Goal: Information Seeking & Learning: Learn about a topic

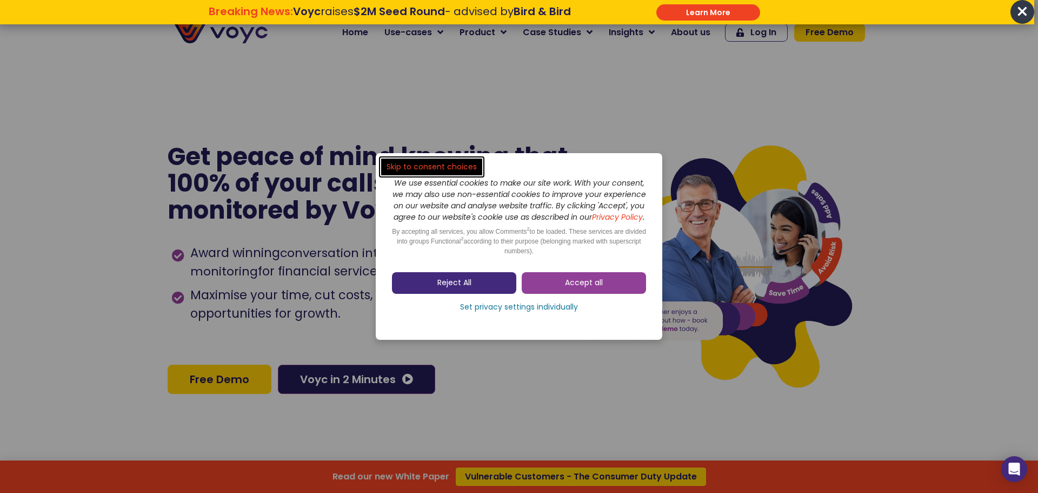
click at [437, 288] on span "Reject All" at bounding box center [454, 282] width 34 height 11
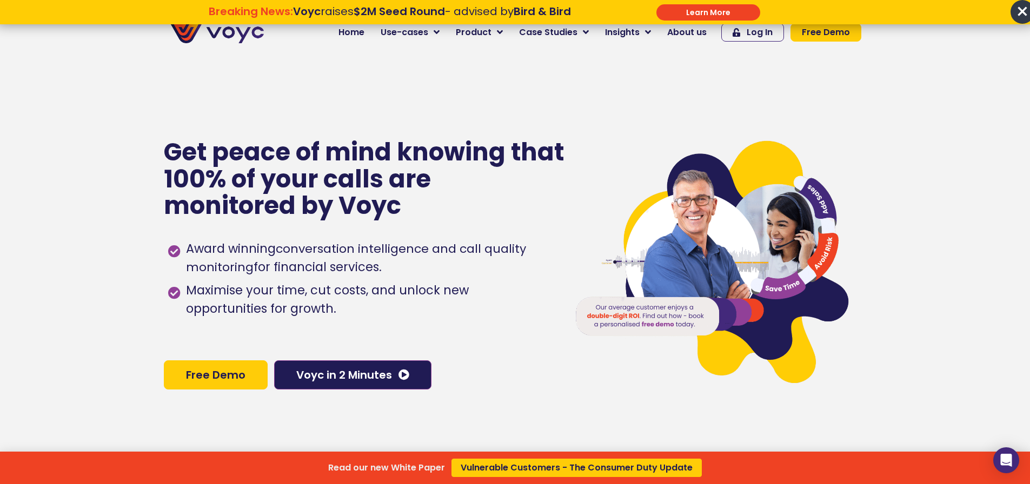
click at [390, 388] on div "Read our new White Paper Vulnerable Customers - The Consumer Duty Update" at bounding box center [515, 242] width 1030 height 484
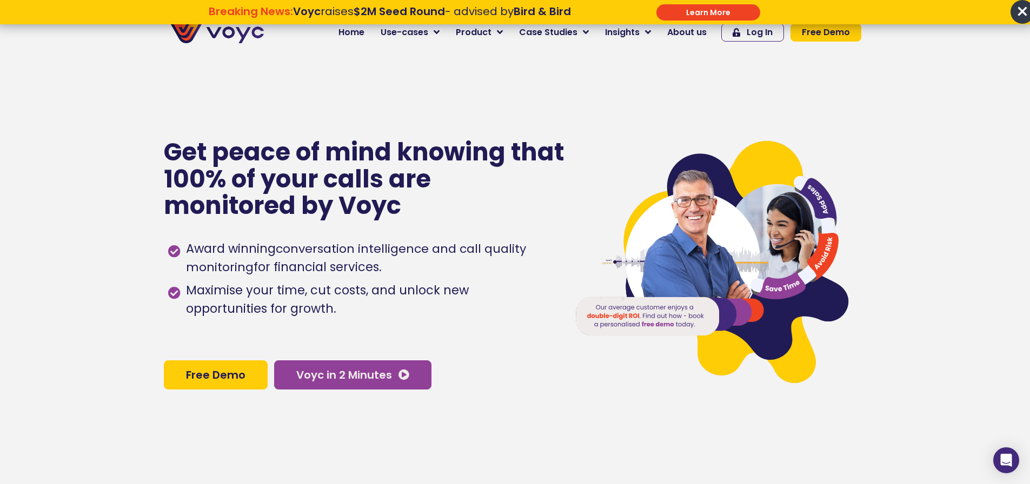
click at [400, 379] on icon at bounding box center [404, 375] width 11 height 11
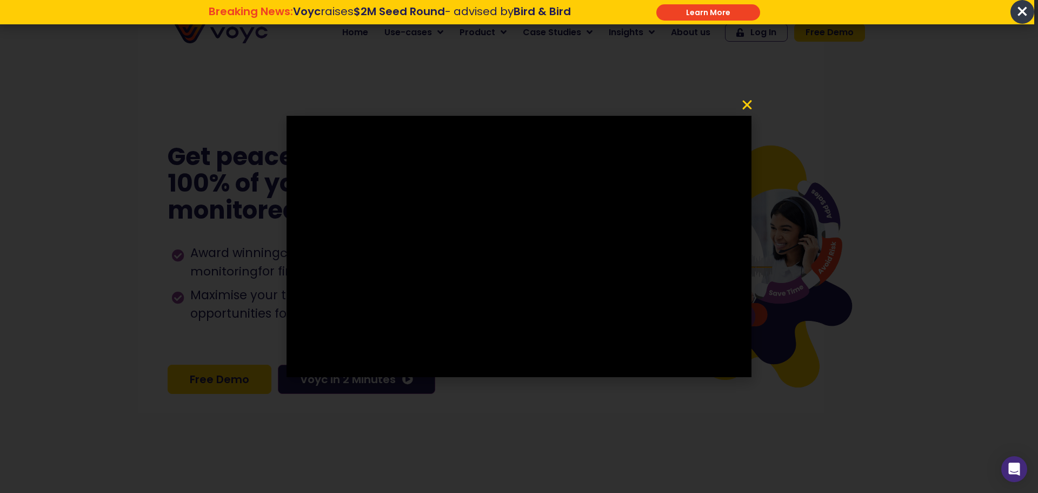
click at [749, 104] on icon "Close" at bounding box center [747, 104] width 13 height 13
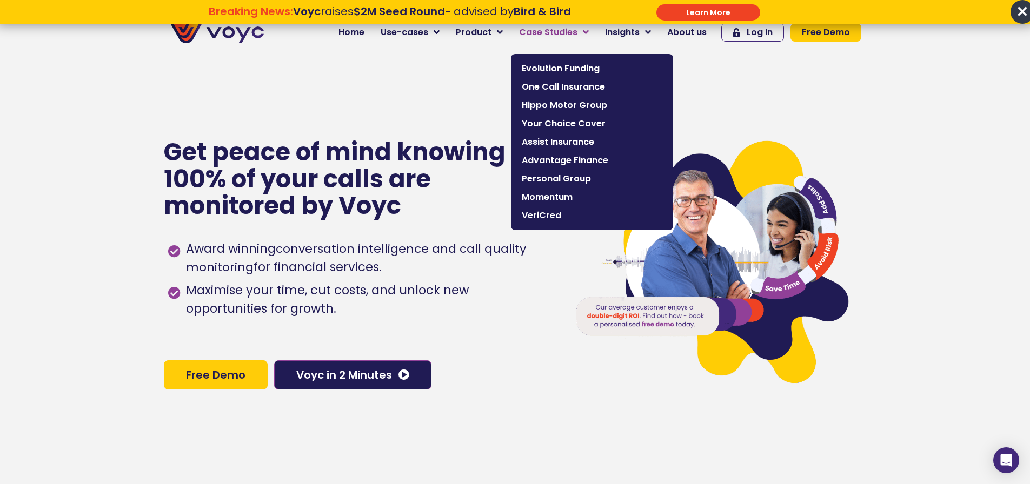
click at [577, 33] on span "Case Studies" at bounding box center [548, 32] width 58 height 13
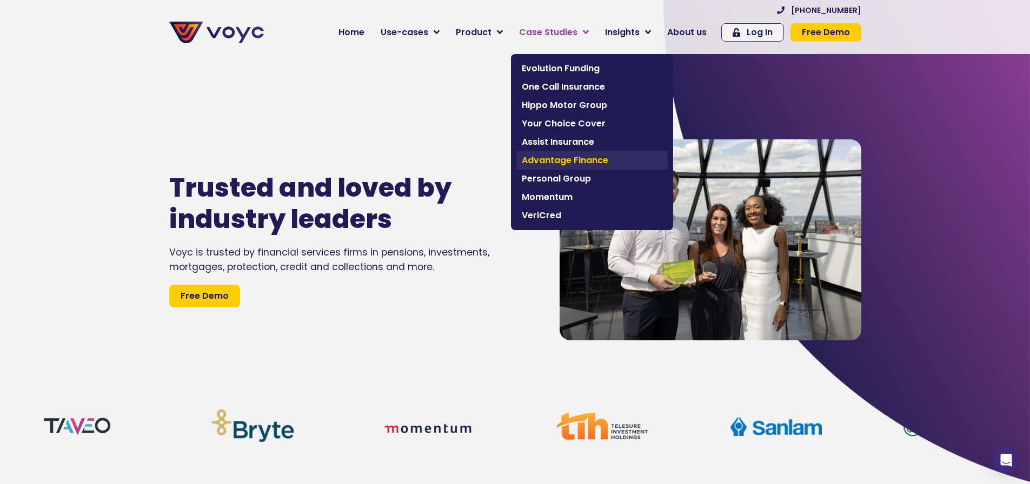
click at [570, 167] on span "Advantage Finance" at bounding box center [592, 160] width 141 height 13
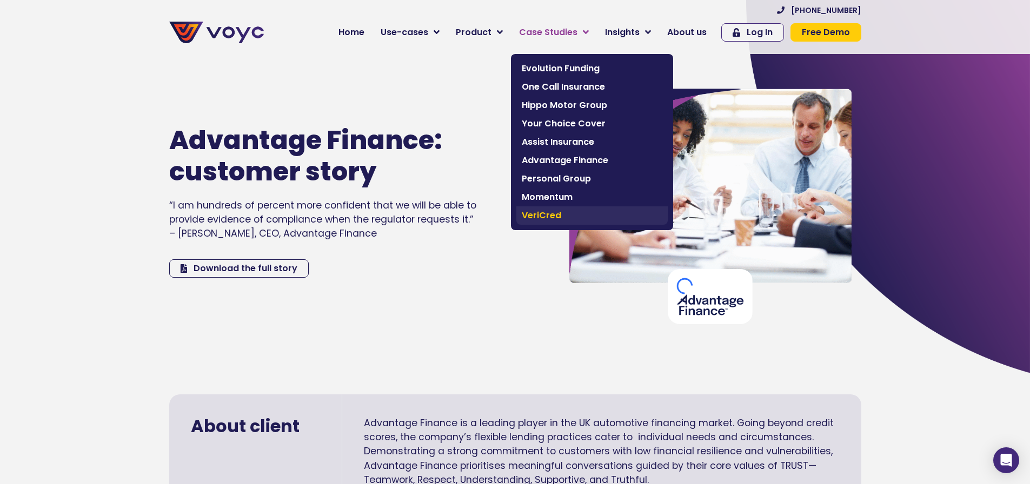
click at [552, 213] on span "VeriCred" at bounding box center [592, 215] width 141 height 13
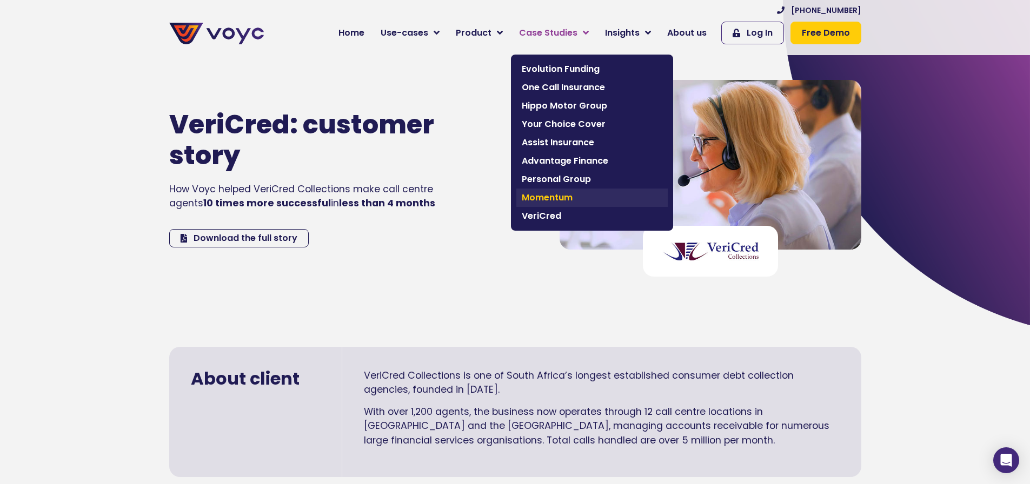
click at [550, 191] on span "Momentum" at bounding box center [592, 197] width 141 height 13
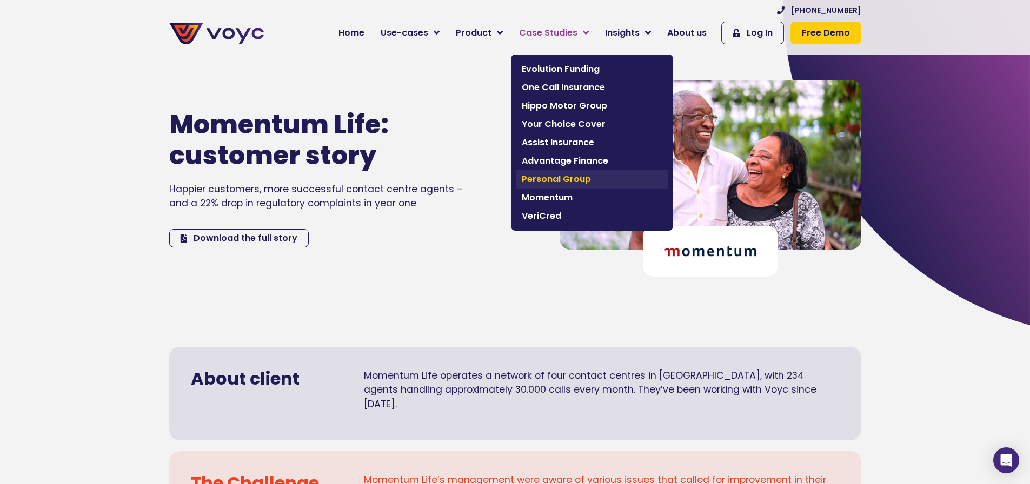
click at [549, 174] on span "Personal Group" at bounding box center [592, 179] width 141 height 13
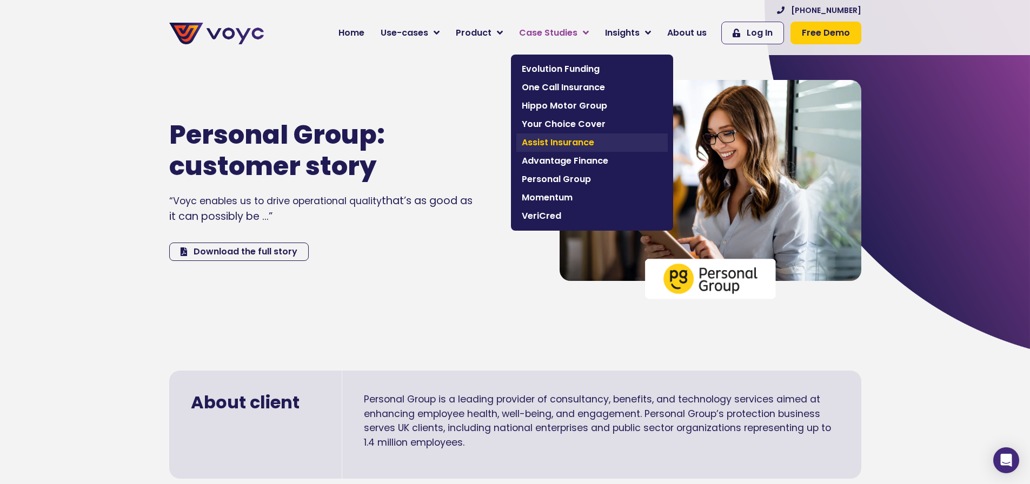
click at [543, 144] on span "Assist Insurance" at bounding box center [592, 142] width 141 height 13
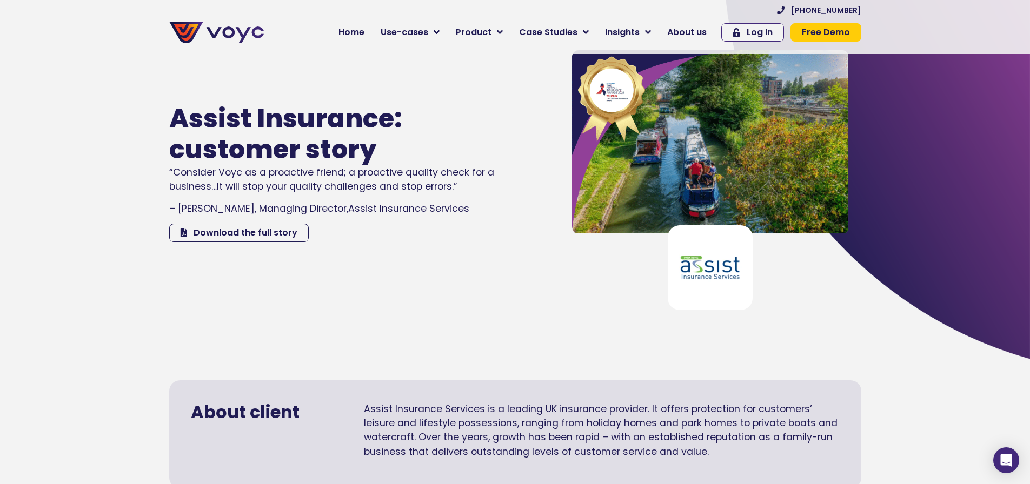
scroll to position [54, 0]
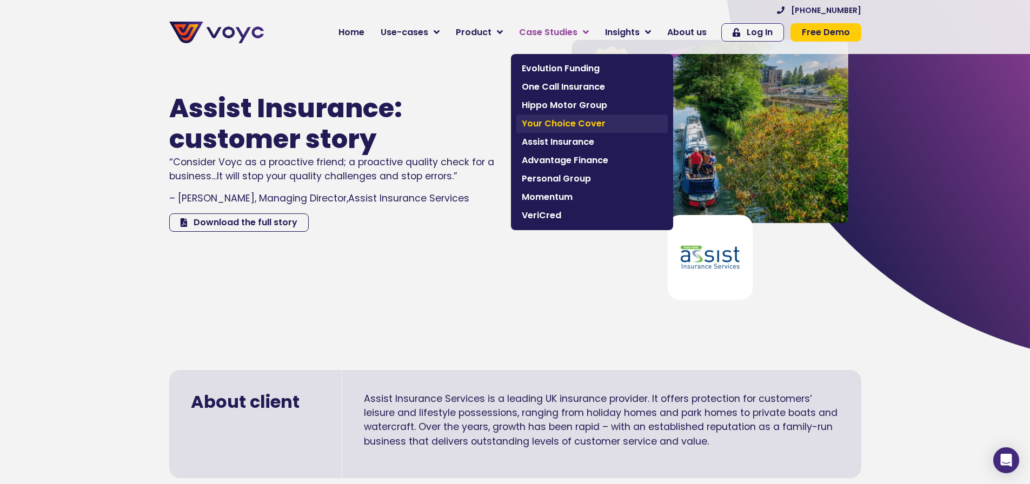
click at [548, 116] on link "Your Choice Cover" at bounding box center [591, 124] width 151 height 18
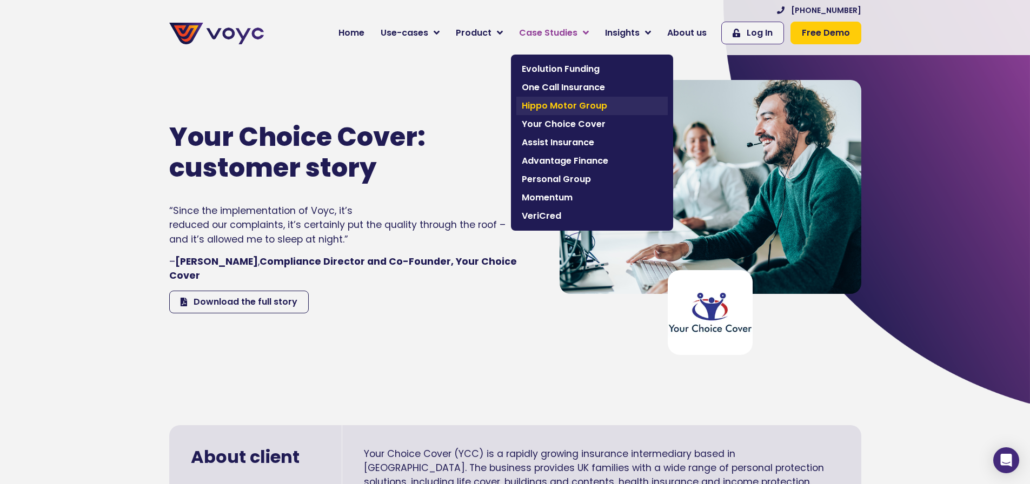
click at [557, 102] on span "Hippo Motor Group" at bounding box center [592, 105] width 141 height 13
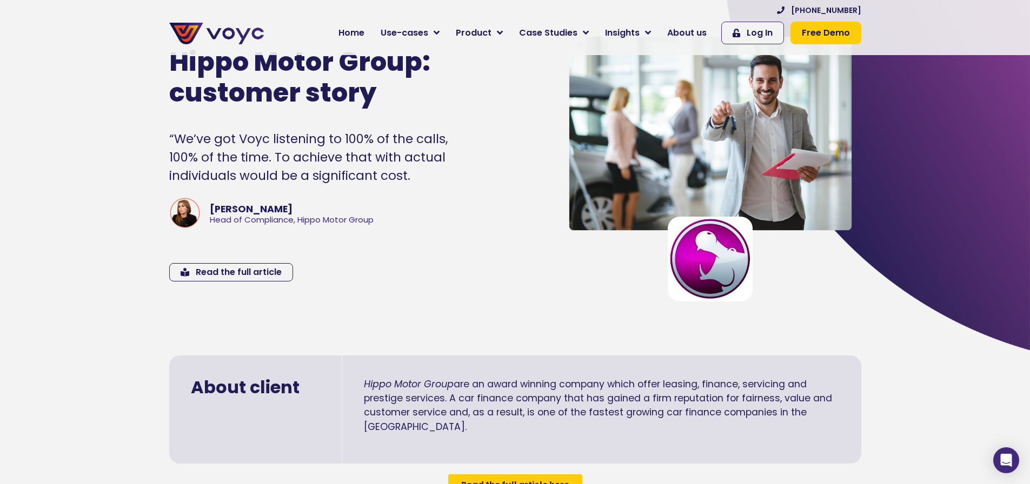
scroll to position [54, 0]
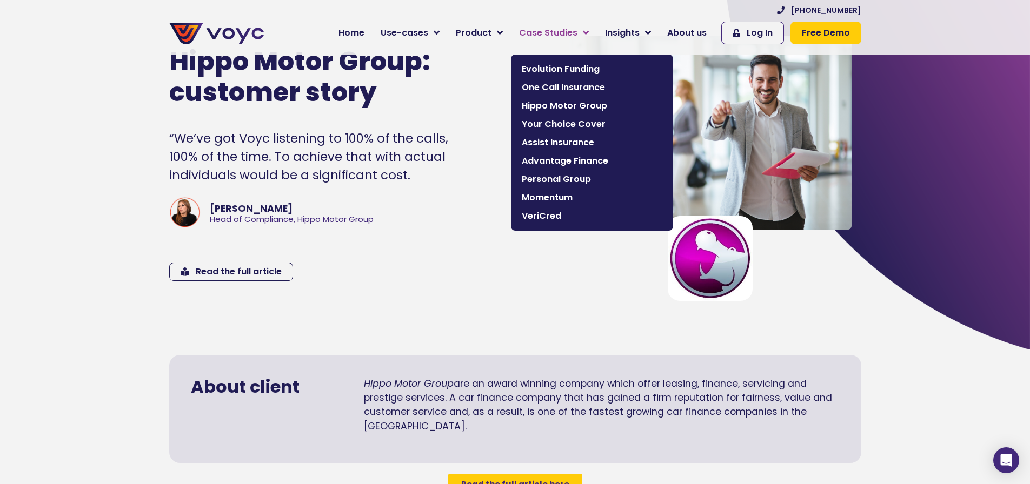
click at [566, 36] on span "Case Studies" at bounding box center [548, 32] width 58 height 13
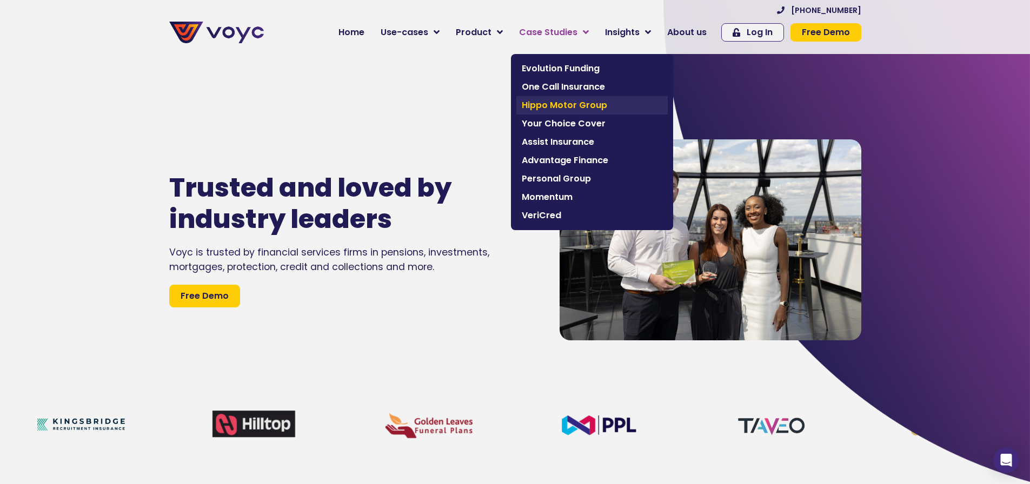
click at [560, 103] on span "Hippo Motor Group" at bounding box center [592, 105] width 141 height 13
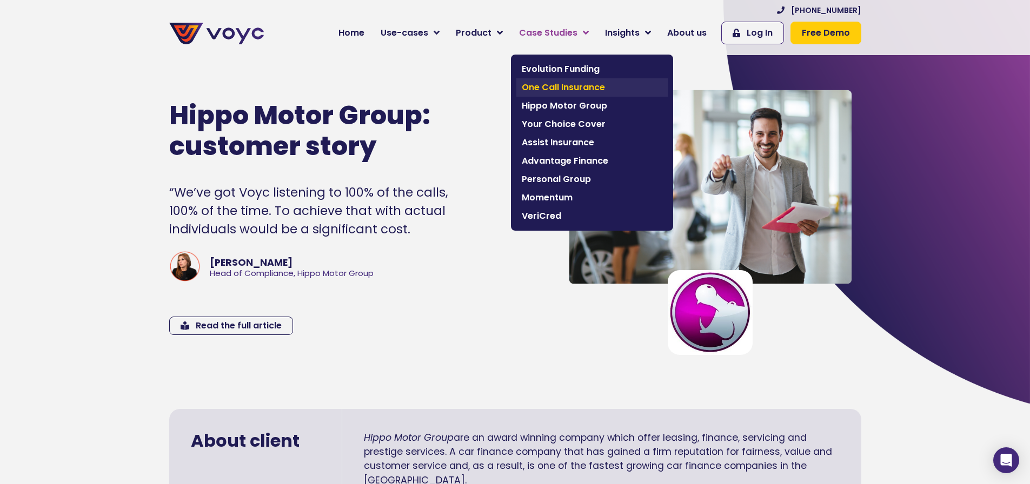
click at [550, 79] on link "One Call Insurance" at bounding box center [591, 87] width 151 height 18
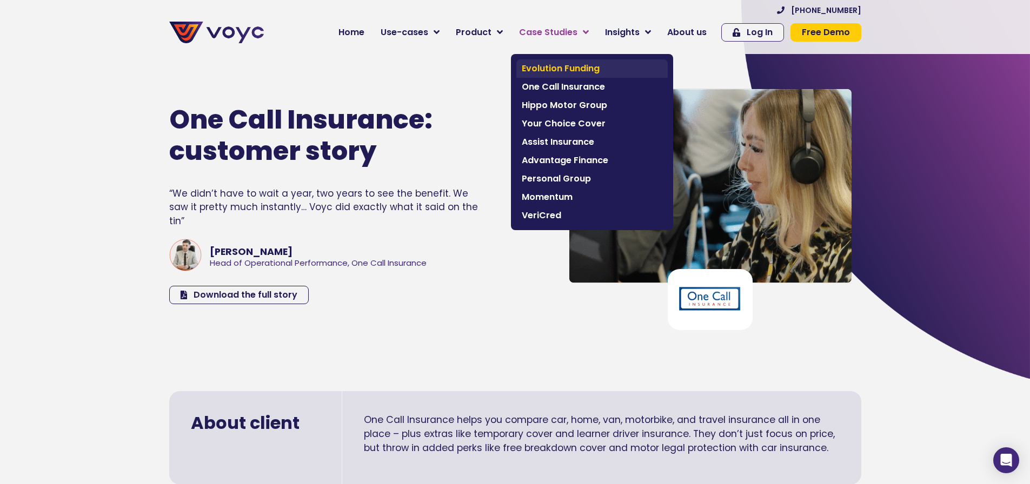
click at [557, 69] on span "Evolution Funding" at bounding box center [592, 68] width 141 height 13
